Goal: Information Seeking & Learning: Learn about a topic

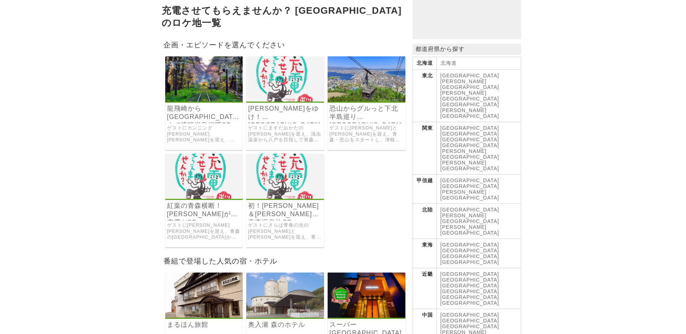
scroll to position [108, 0]
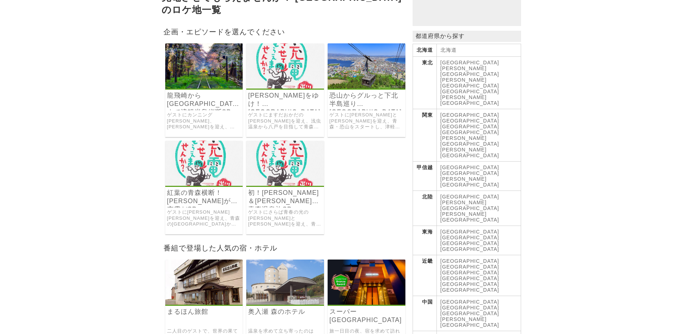
click at [277, 95] on link "[PERSON_NAME]をゆけ！[GEOGRAPHIC_DATA]から[GEOGRAPHIC_DATA]眺め[GEOGRAPHIC_DATA]" at bounding box center [285, 99] width 74 height 17
click at [184, 209] on link "ゲストに陣内友則と鈴木亜美を迎え、青森の十和田湖から奥入瀬渓流を通って、絶景の小舟渡海岸を目指した旅。" at bounding box center [204, 218] width 74 height 18
click at [291, 209] on link "ゲストにさらば青春の光の森田と具志堅用高を迎え、青荷温泉から黄金崎”不老ふ死温泉”を目指した青森温泉の旅。" at bounding box center [285, 218] width 74 height 18
click at [295, 114] on link "ゲストにますだおかだの岡田を迎え、浅虫温泉から八戸を目指して青森を縦断した旅。" at bounding box center [285, 121] width 74 height 18
click at [190, 112] on link "ゲストにカンニング竹山、いとうあさこを迎え、青森県の龍飛崎から八甲田山まで津軽半島を走った旅。" at bounding box center [204, 121] width 74 height 18
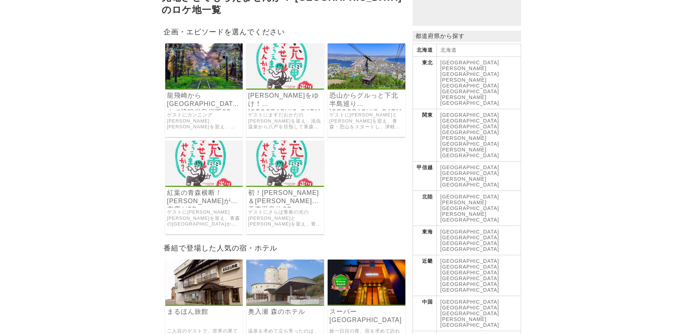
click at [383, 118] on link "ゲストに[PERSON_NAME]と[PERSON_NAME]を迎え、青森・恐山をスタートし、津軽海峡を渡ってゴールの函館山を目指す旅。" at bounding box center [366, 121] width 74 height 18
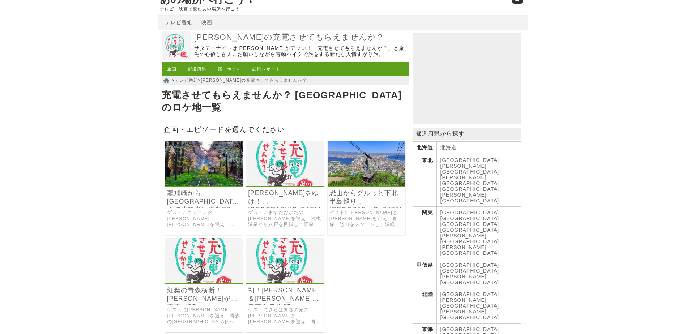
scroll to position [0, 0]
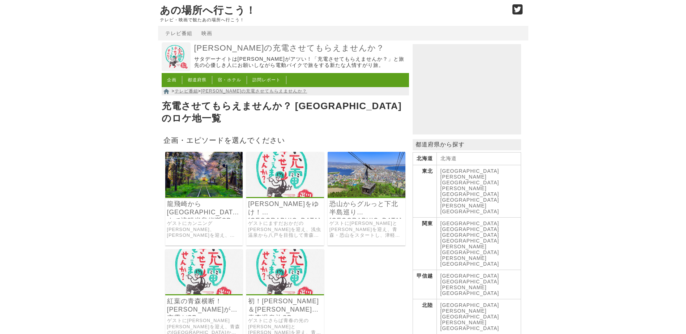
click at [234, 80] on link "宿・ホテル" at bounding box center [230, 79] width 24 height 5
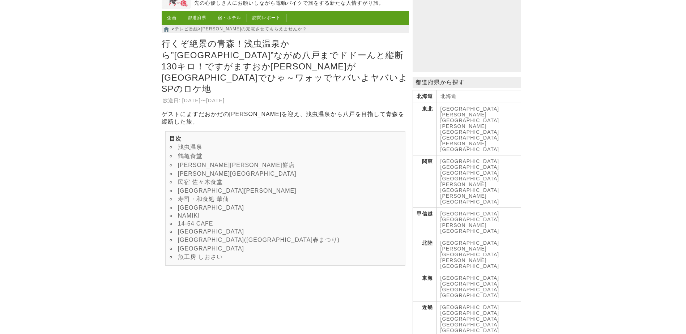
scroll to position [72, 0]
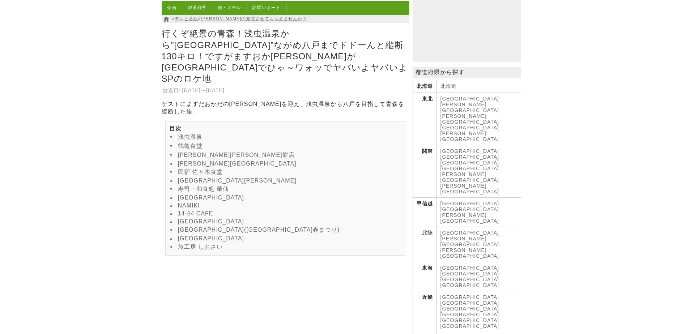
click at [189, 143] on link "鶴亀食堂" at bounding box center [190, 146] width 25 height 6
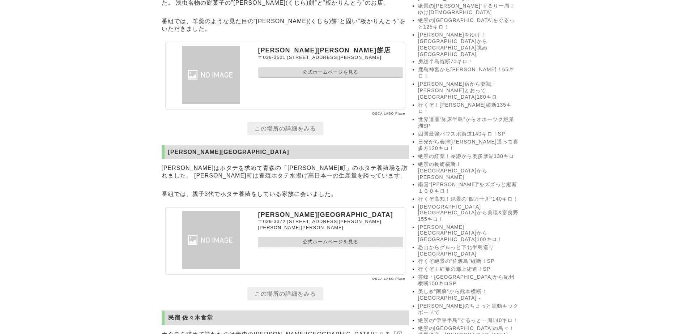
scroll to position [811, 0]
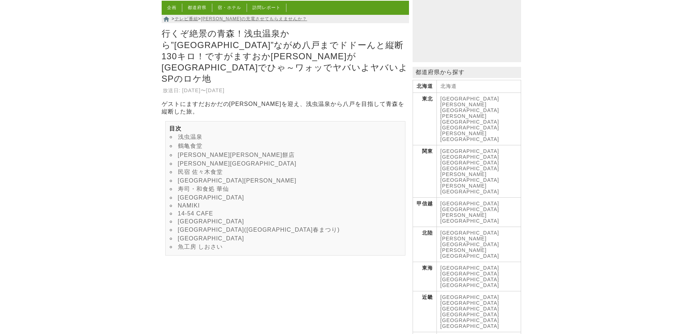
click at [205, 244] on link "魚工房 しおさい" at bounding box center [200, 247] width 45 height 6
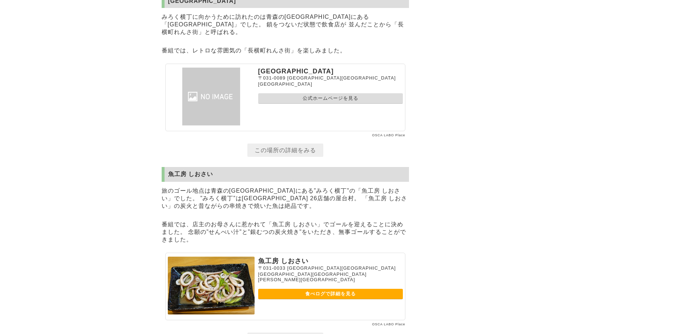
scroll to position [2599, 0]
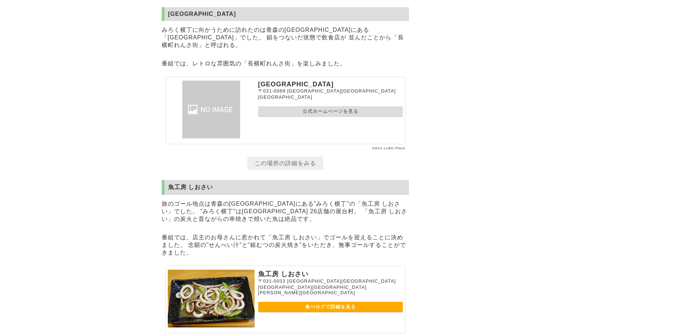
scroll to position [72, 0]
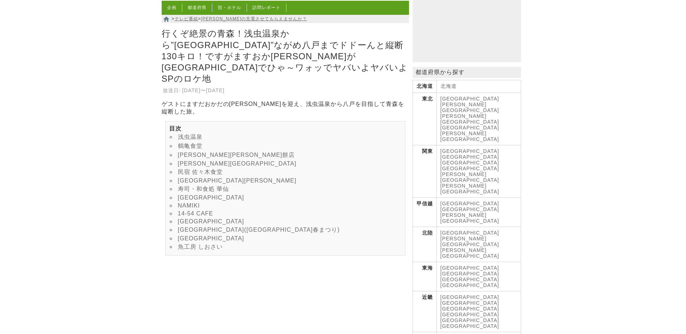
click at [223, 218] on link "[GEOGRAPHIC_DATA]" at bounding box center [211, 221] width 67 height 6
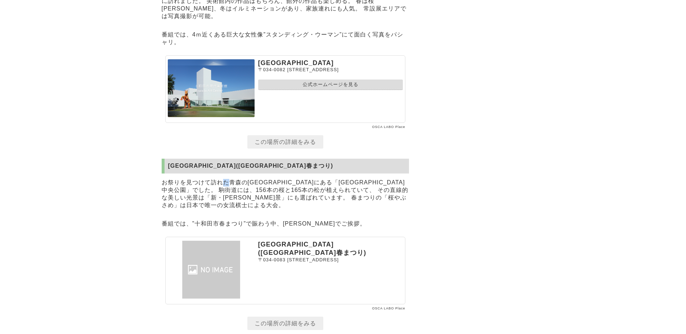
click at [223, 208] on section "十和田市中央公園(十和田市春まつり) お祭りを見つけて訪れた青森の十和田市にある「十和田市中央公園」でした。 駒街道には、156本の桜と165本の松が植えられ…" at bounding box center [285, 243] width 247 height 169
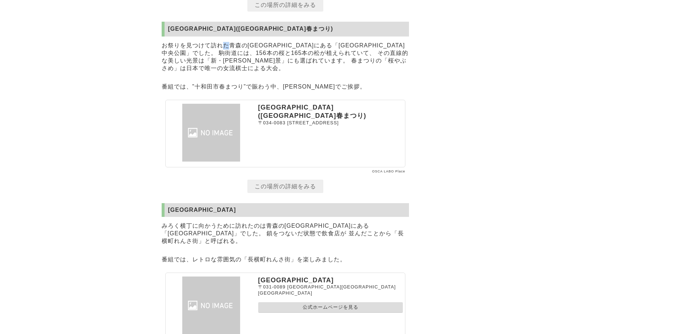
scroll to position [2410, 0]
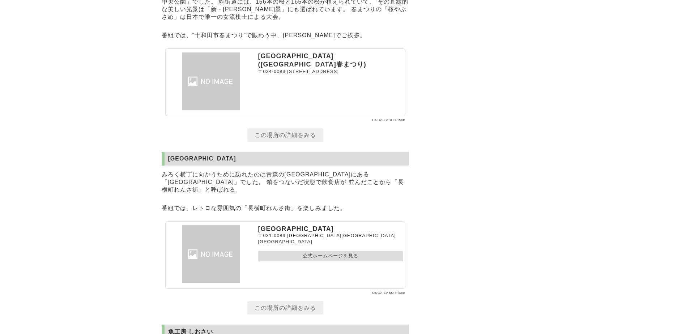
scroll to position [2446, 0]
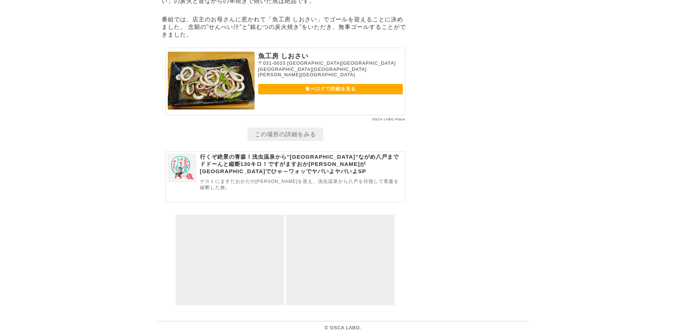
scroll to position [2857, 0]
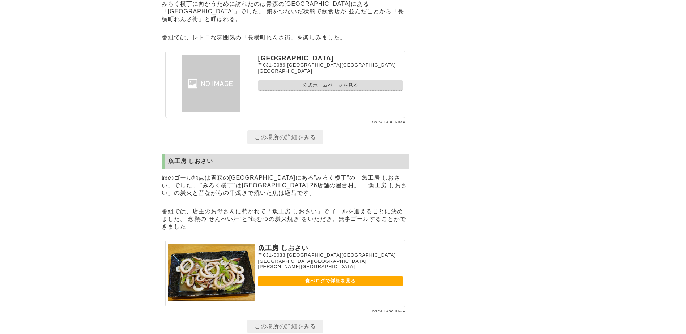
scroll to position [2604, 0]
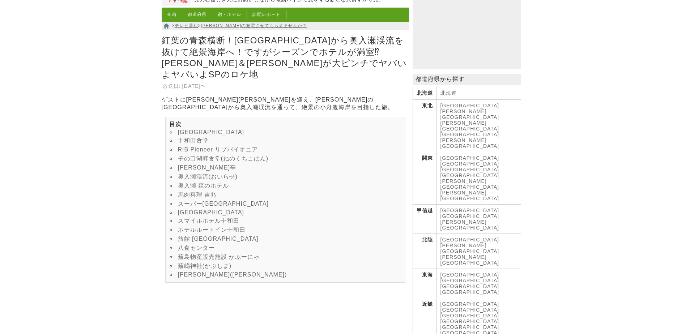
scroll to position [72, 0]
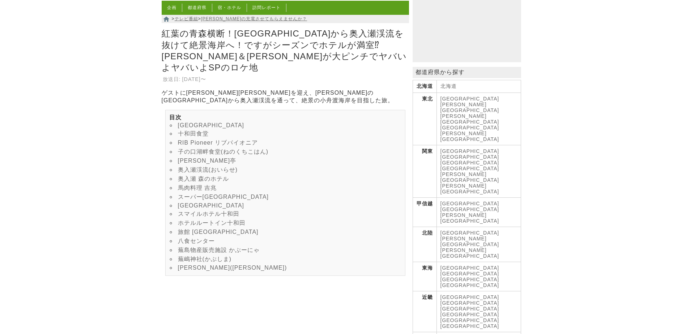
click at [191, 235] on link "旅館 大阪屋" at bounding box center [218, 232] width 81 height 6
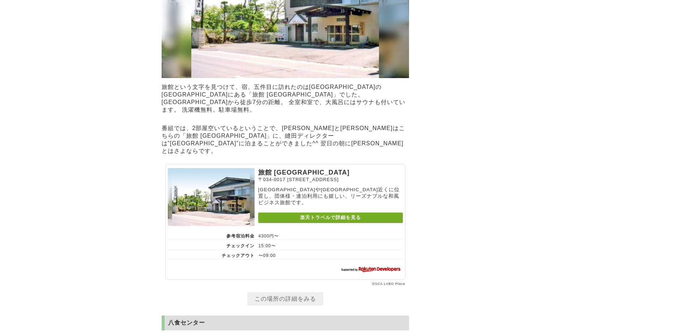
scroll to position [72, 0]
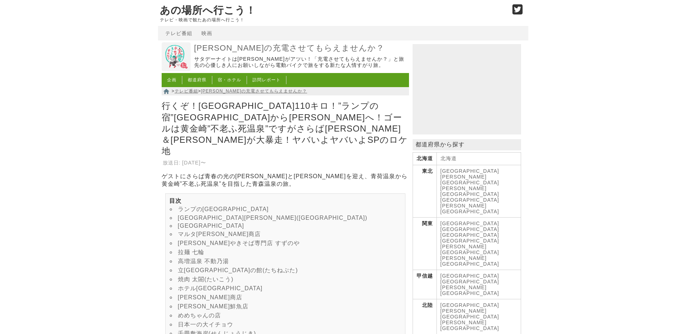
scroll to position [72, 0]
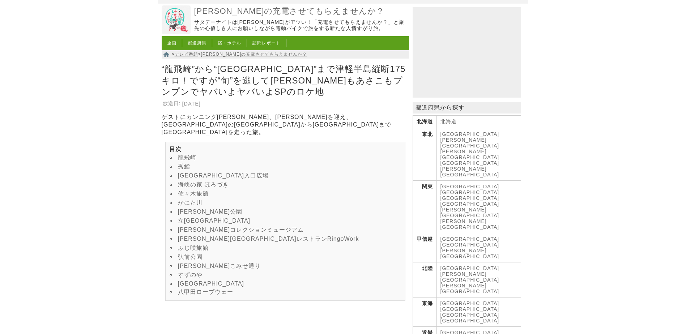
scroll to position [72, 0]
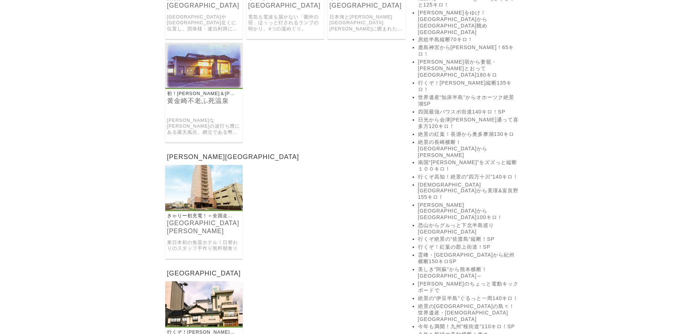
scroll to position [904, 0]
